Goal: Book appointment/travel/reservation

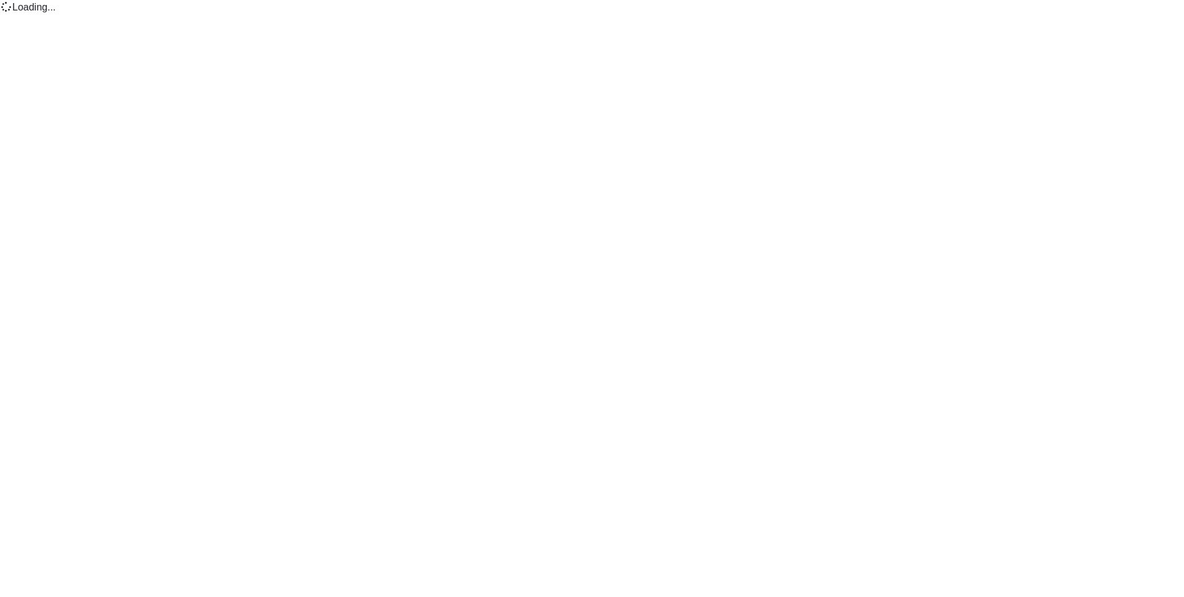
click at [535, 15] on body "Loading..." at bounding box center [592, 7] width 1184 height 15
click at [533, 15] on body "Loading..." at bounding box center [592, 7] width 1184 height 15
click at [525, 15] on body "Loading..." at bounding box center [592, 7] width 1184 height 15
click at [323, 15] on body "Loading..." at bounding box center [592, 7] width 1184 height 15
